Goal: Task Accomplishment & Management: Complete application form

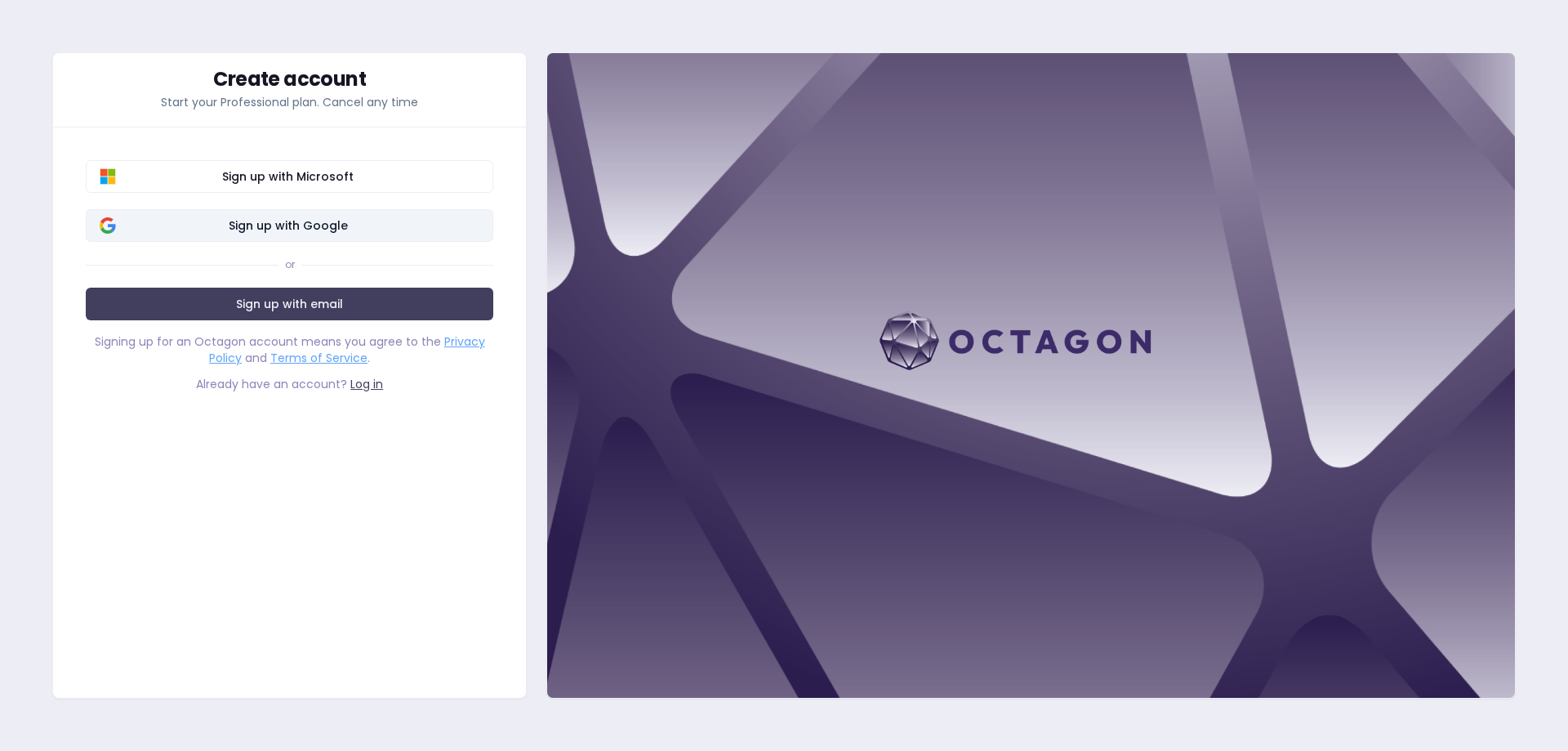
click at [411, 234] on button "Sign up with Google" at bounding box center [289, 226] width 408 height 33
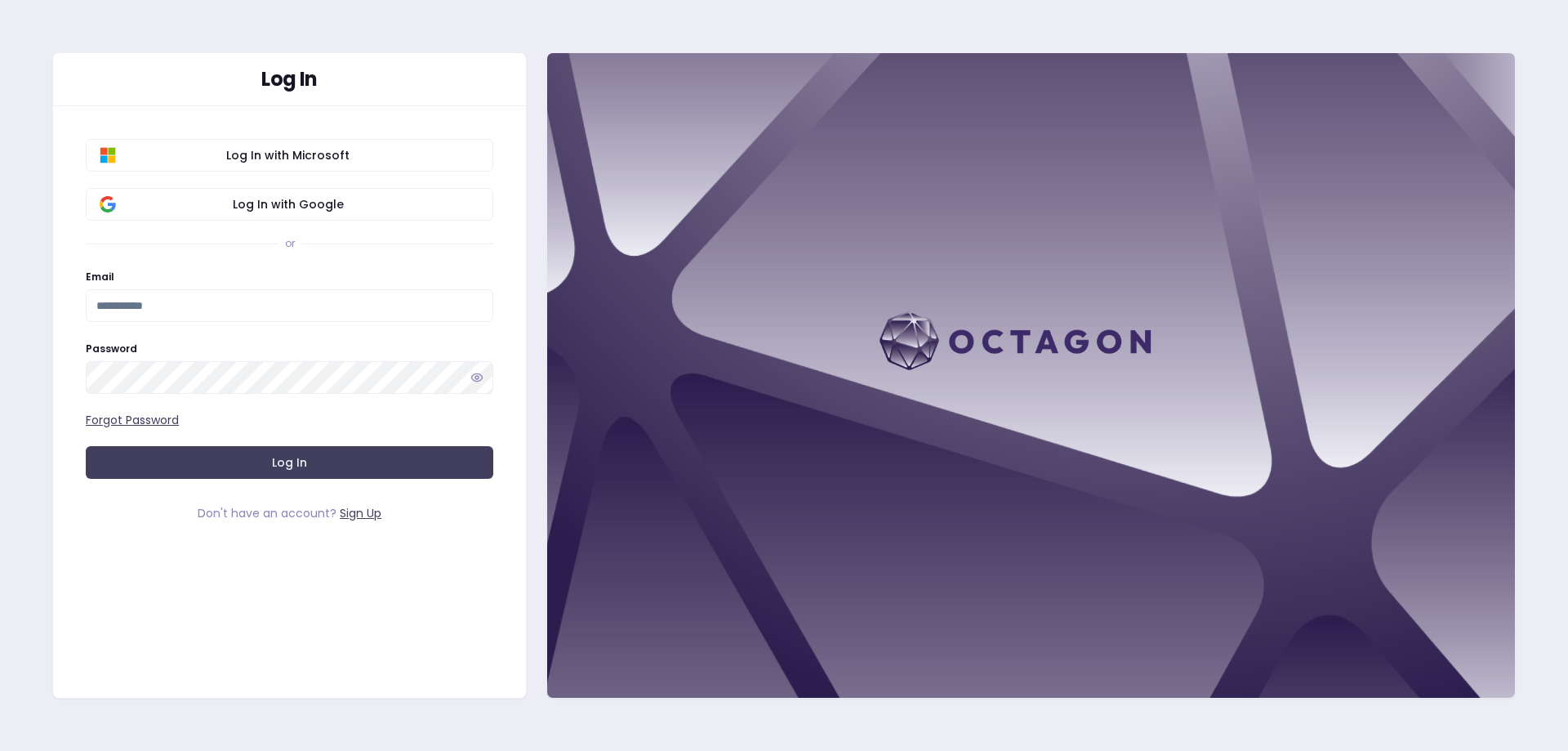
click at [368, 511] on link "Sign Up" at bounding box center [360, 513] width 42 height 16
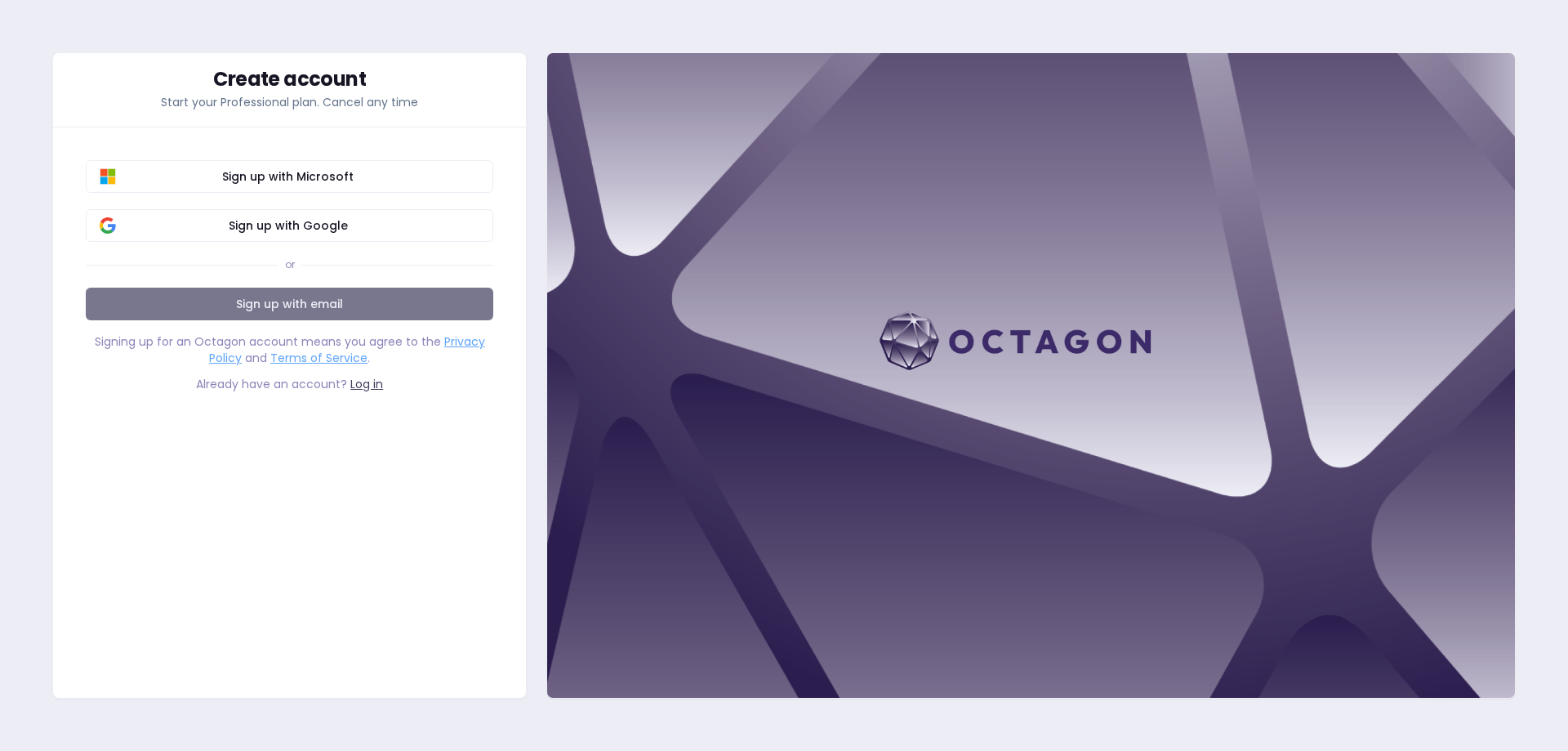
click at [354, 300] on link "Sign up with email" at bounding box center [289, 304] width 408 height 33
